Goal: Check status

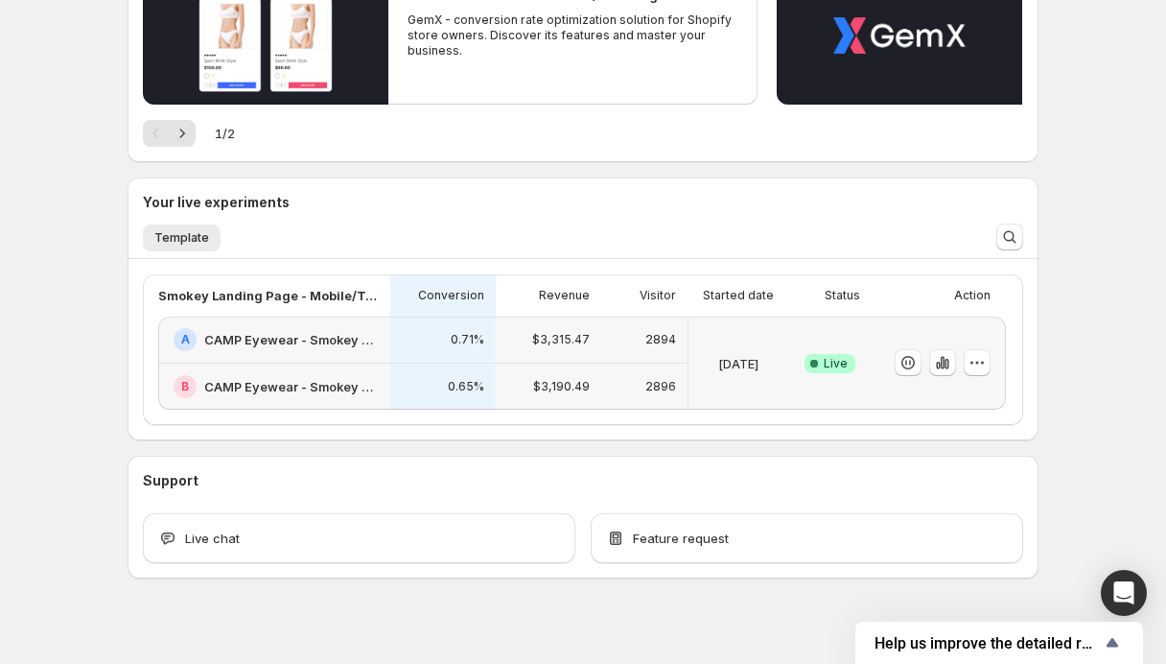
scroll to position [278, 0]
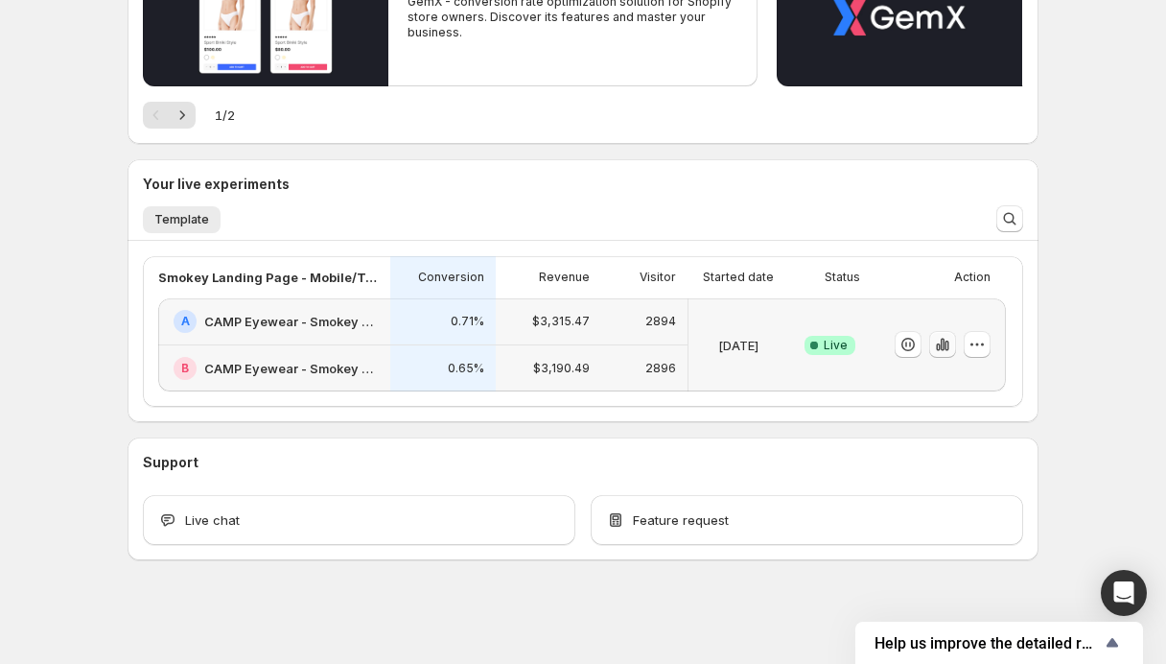
click at [940, 343] on icon "button" at bounding box center [942, 344] width 19 height 19
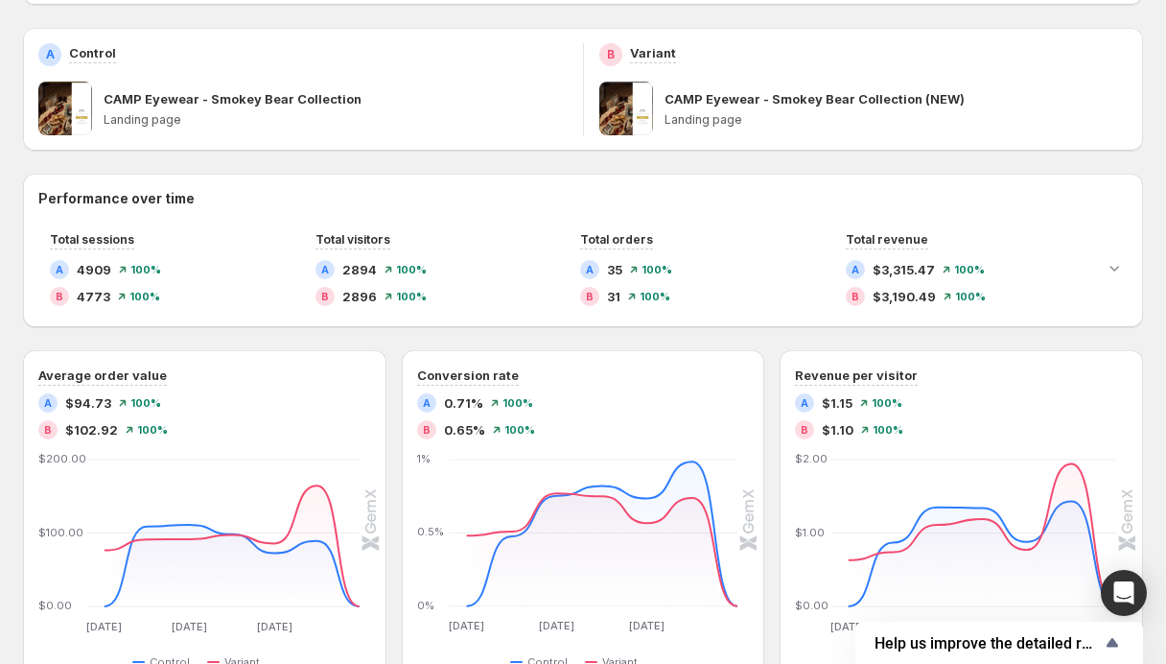
scroll to position [300, 0]
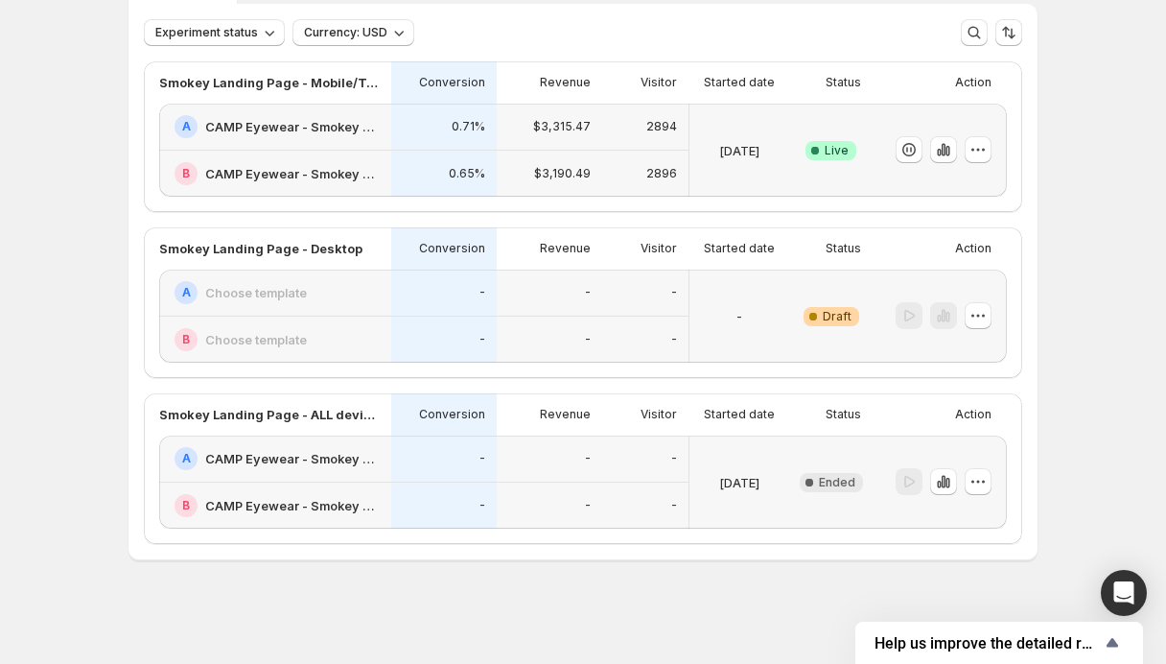
scroll to position [120, 0]
click at [947, 484] on icon "button" at bounding box center [948, 483] width 4 height 11
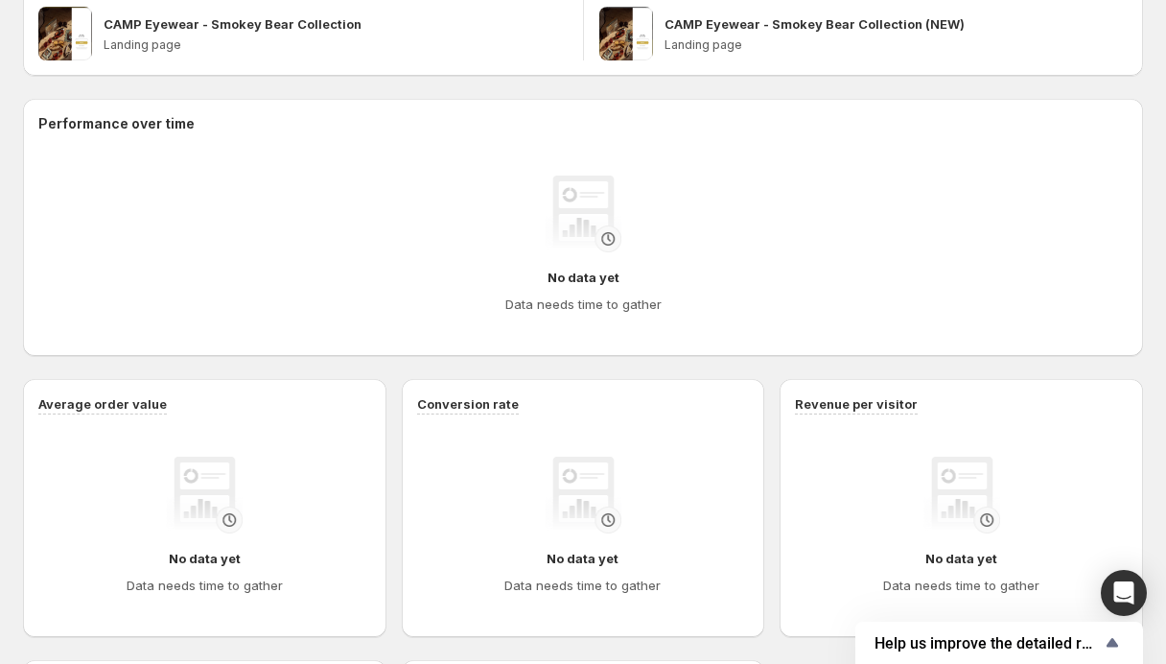
scroll to position [419, 0]
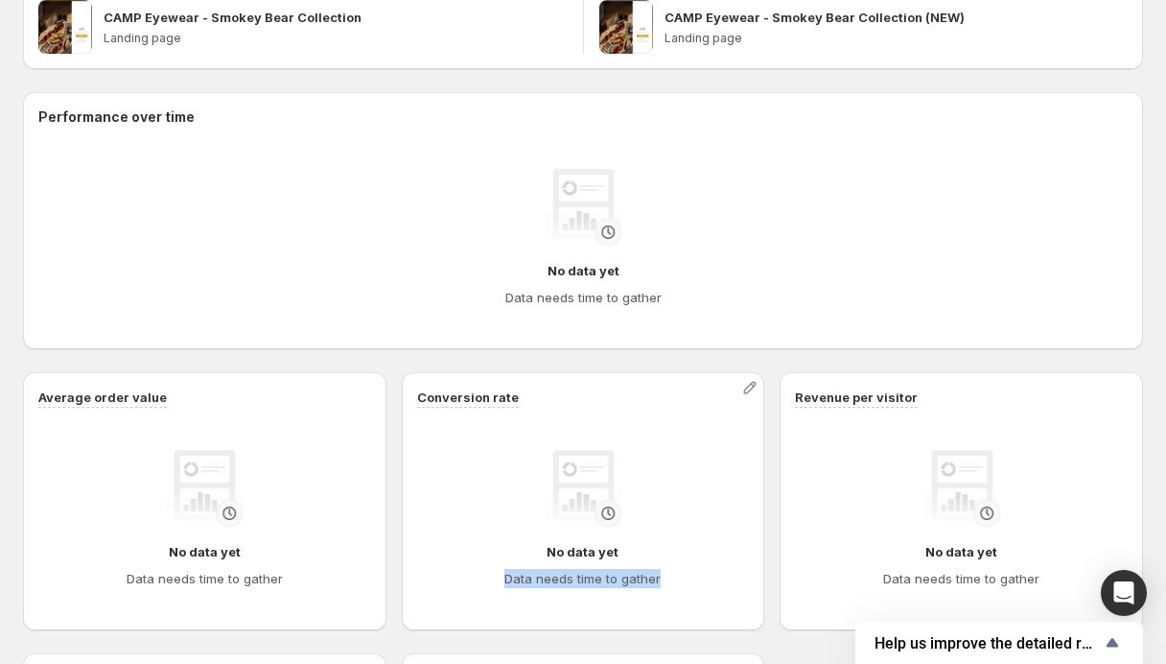
drag, startPoint x: 507, startPoint y: 586, endPoint x: 670, endPoint y: 581, distance: 163.1
click at [670, 581] on div "No data yet Data needs time to gather" at bounding box center [584, 519] width 302 height 138
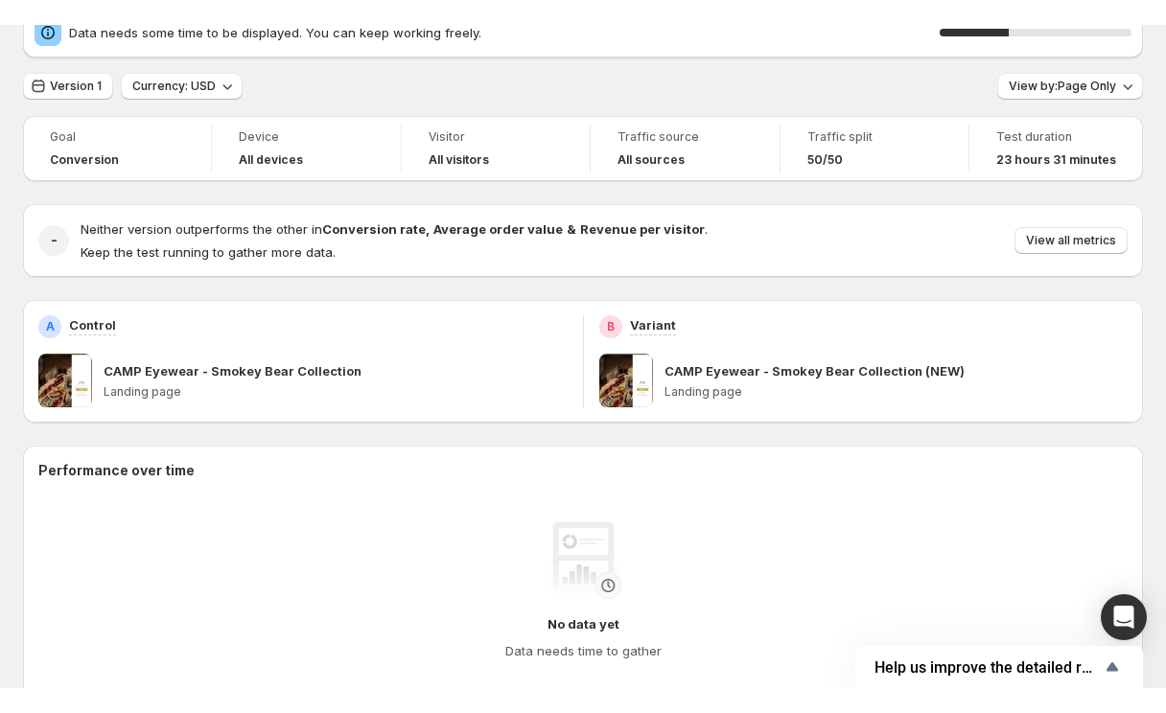
scroll to position [0, 0]
